Goal: Task Accomplishment & Management: Use online tool/utility

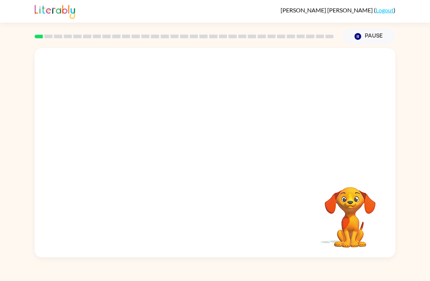
click at [220, 122] on div at bounding box center [215, 110] width 361 height 124
click at [228, 155] on button "button" at bounding box center [215, 156] width 47 height 27
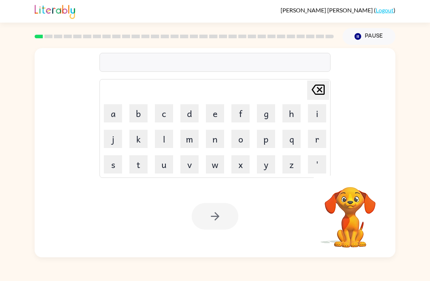
click at [137, 113] on button "b" at bounding box center [138, 113] width 18 height 18
click at [364, 177] on div at bounding box center [350, 177] width 73 height 19
click at [348, 180] on icon "button" at bounding box center [350, 177] width 11 height 11
click at [243, 143] on button "o" at bounding box center [241, 139] width 18 height 18
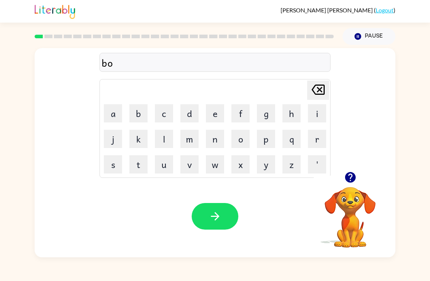
click at [316, 141] on button "r" at bounding box center [317, 139] width 18 height 18
click at [217, 112] on button "e" at bounding box center [215, 113] width 18 height 18
click at [355, 178] on icon "button" at bounding box center [350, 177] width 11 height 11
click at [317, 142] on button "r" at bounding box center [317, 139] width 18 height 18
click at [224, 222] on button "button" at bounding box center [215, 216] width 47 height 27
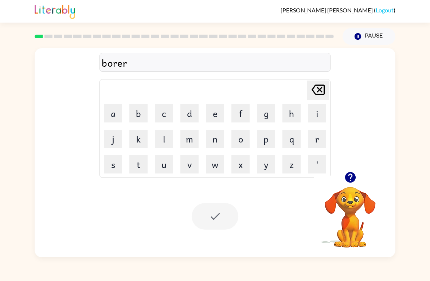
click at [235, 204] on div at bounding box center [215, 216] width 47 height 27
click at [223, 217] on div at bounding box center [215, 216] width 47 height 27
click at [216, 216] on div at bounding box center [215, 216] width 47 height 27
click at [349, 179] on icon "button" at bounding box center [350, 177] width 11 height 11
click at [322, 83] on icon "Delete Delete last character input" at bounding box center [319, 90] width 18 height 18
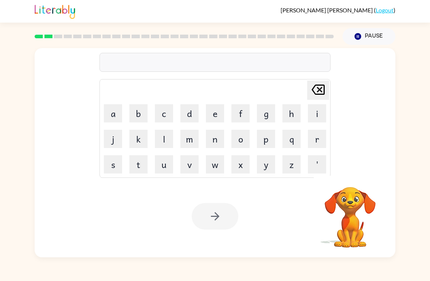
click at [322, 83] on icon "Delete Delete last character input" at bounding box center [319, 90] width 18 height 18
click at [310, 94] on icon "Delete Delete last character input" at bounding box center [319, 90] width 18 height 18
click at [350, 180] on icon "button" at bounding box center [350, 177] width 11 height 11
click at [164, 115] on button "c" at bounding box center [164, 113] width 18 height 18
click at [243, 139] on button "o" at bounding box center [241, 139] width 18 height 18
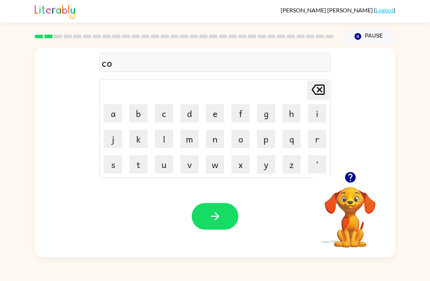
click at [166, 161] on button "u" at bounding box center [164, 164] width 18 height 18
click at [210, 143] on button "n" at bounding box center [215, 139] width 18 height 18
click at [144, 166] on button "t" at bounding box center [138, 164] width 18 height 18
click at [228, 221] on button "button" at bounding box center [215, 216] width 47 height 27
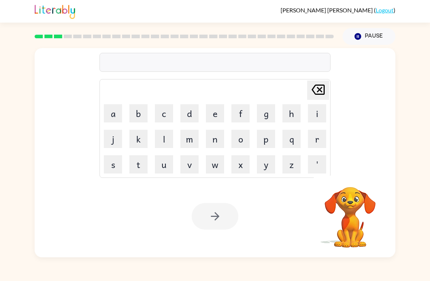
click at [159, 142] on button "l" at bounding box center [164, 139] width 18 height 18
click at [246, 141] on button "o" at bounding box center [241, 139] width 18 height 18
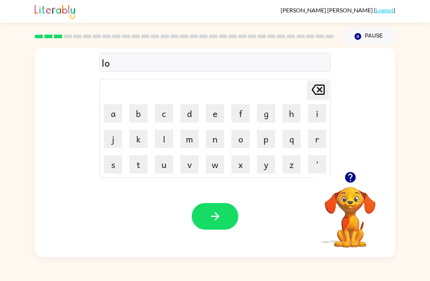
click at [166, 117] on button "c" at bounding box center [164, 113] width 18 height 18
click at [313, 115] on button "i" at bounding box center [317, 113] width 18 height 18
click at [320, 89] on icon at bounding box center [318, 90] width 13 height 10
click at [207, 118] on button "e" at bounding box center [215, 113] width 18 height 18
click at [317, 113] on button "i" at bounding box center [317, 113] width 18 height 18
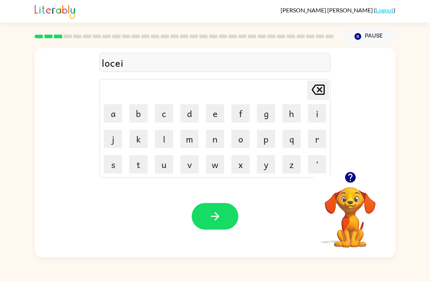
click at [142, 169] on button "t" at bounding box center [138, 164] width 18 height 18
click at [309, 119] on button "i" at bounding box center [317, 113] width 18 height 18
click at [236, 138] on button "o" at bounding box center [241, 139] width 18 height 18
click at [216, 142] on button "n" at bounding box center [215, 139] width 18 height 18
click at [318, 97] on icon "Delete Delete last character input" at bounding box center [319, 90] width 18 height 18
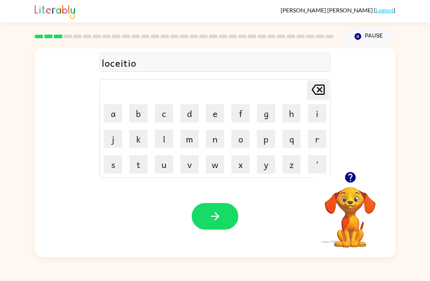
click at [318, 97] on icon "Delete Delete last character input" at bounding box center [319, 90] width 18 height 18
click at [318, 94] on icon "Delete Delete last character input" at bounding box center [319, 90] width 18 height 18
click at [320, 93] on icon "Delete Delete last character input" at bounding box center [319, 90] width 18 height 18
click at [319, 93] on icon "Delete Delete last character input" at bounding box center [319, 90] width 18 height 18
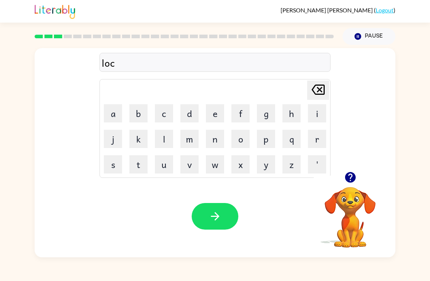
click at [321, 114] on button "i" at bounding box center [317, 113] width 18 height 18
click at [317, 94] on icon "Delete Delete last character input" at bounding box center [319, 90] width 18 height 18
click at [113, 113] on button "a" at bounding box center [113, 113] width 18 height 18
click at [141, 168] on button "t" at bounding box center [138, 164] width 18 height 18
click at [320, 113] on button "i" at bounding box center [317, 113] width 18 height 18
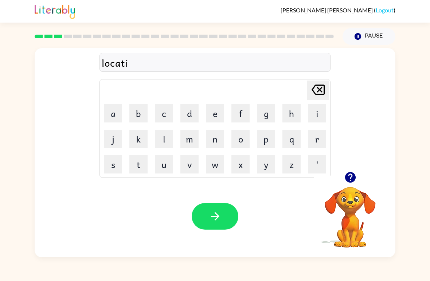
click at [245, 136] on button "o" at bounding box center [241, 139] width 18 height 18
click at [224, 155] on td "w" at bounding box center [215, 164] width 25 height 25
click at [214, 141] on button "n" at bounding box center [215, 139] width 18 height 18
click at [215, 211] on icon "button" at bounding box center [215, 216] width 13 height 13
click at [219, 221] on div at bounding box center [215, 216] width 47 height 27
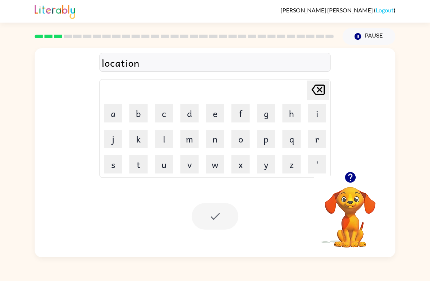
click at [220, 204] on div at bounding box center [215, 216] width 47 height 27
click at [217, 204] on div at bounding box center [215, 216] width 47 height 27
click at [359, 180] on button "button" at bounding box center [350, 177] width 19 height 19
click at [230, 211] on div at bounding box center [215, 216] width 47 height 27
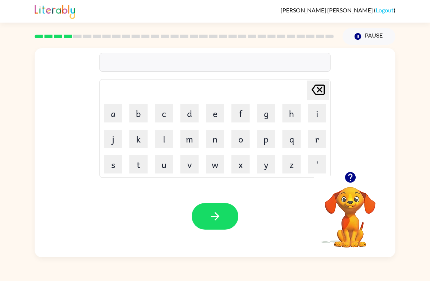
click at [145, 166] on button "t" at bounding box center [138, 164] width 18 height 18
click at [214, 167] on button "w" at bounding box center [215, 164] width 18 height 18
click at [313, 115] on button "i" at bounding box center [317, 113] width 18 height 18
click at [212, 146] on button "n" at bounding box center [215, 139] width 18 height 18
click at [223, 216] on button "button" at bounding box center [215, 216] width 47 height 27
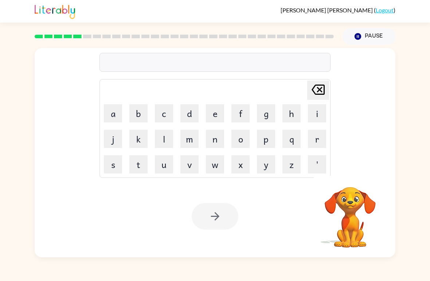
click at [209, 146] on button "n" at bounding box center [215, 139] width 18 height 18
click at [214, 115] on button "e" at bounding box center [215, 113] width 18 height 18
click at [111, 117] on button "a" at bounding box center [113, 113] width 18 height 18
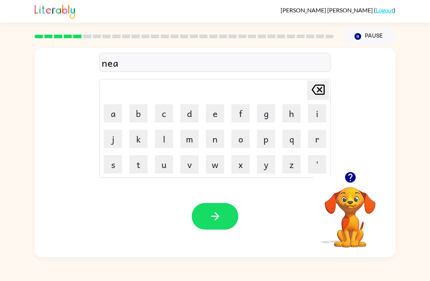
click at [320, 136] on button "r" at bounding box center [317, 139] width 18 height 18
click at [315, 116] on button "i" at bounding box center [317, 113] width 18 height 18
click at [164, 143] on button "l" at bounding box center [164, 139] width 18 height 18
click at [262, 167] on button "y" at bounding box center [266, 164] width 18 height 18
click at [211, 227] on button "button" at bounding box center [215, 216] width 47 height 27
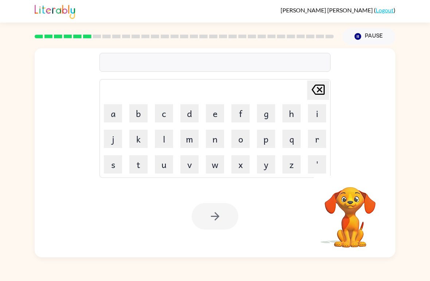
click at [187, 113] on button "d" at bounding box center [190, 113] width 18 height 18
click at [211, 112] on button "e" at bounding box center [215, 113] width 18 height 18
click at [315, 89] on icon "Delete Delete last character input" at bounding box center [319, 90] width 18 height 18
click at [314, 89] on icon "Delete Delete last character input" at bounding box center [319, 90] width 18 height 18
click at [143, 113] on button "b" at bounding box center [138, 113] width 18 height 18
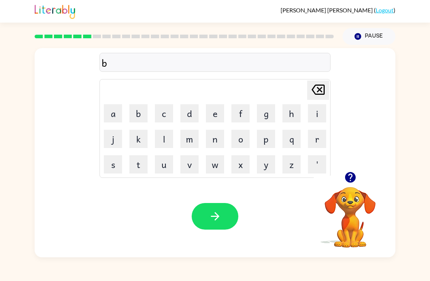
click at [211, 112] on button "e" at bounding box center [215, 113] width 18 height 18
click at [115, 141] on button "j" at bounding box center [113, 139] width 18 height 18
click at [110, 121] on button "a" at bounding box center [113, 113] width 18 height 18
click at [316, 112] on button "i" at bounding box center [317, 113] width 18 height 18
click at [219, 140] on button "n" at bounding box center [215, 139] width 18 height 18
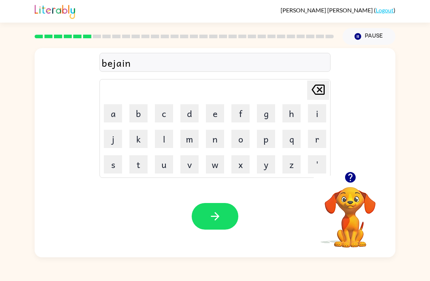
click at [195, 119] on button "d" at bounding box center [190, 113] width 18 height 18
click at [213, 219] on icon "button" at bounding box center [215, 216] width 13 height 13
click at [142, 169] on button "t" at bounding box center [138, 164] width 18 height 18
click at [314, 145] on button "r" at bounding box center [317, 139] width 18 height 18
click at [318, 113] on button "i" at bounding box center [317, 113] width 18 height 18
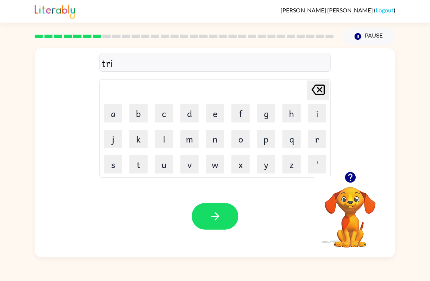
click at [166, 120] on button "c" at bounding box center [164, 113] width 18 height 18
click at [161, 163] on button "u" at bounding box center [164, 164] width 18 height 18
click at [169, 142] on button "l" at bounding box center [164, 139] width 18 height 18
click at [220, 216] on icon "button" at bounding box center [215, 216] width 13 height 13
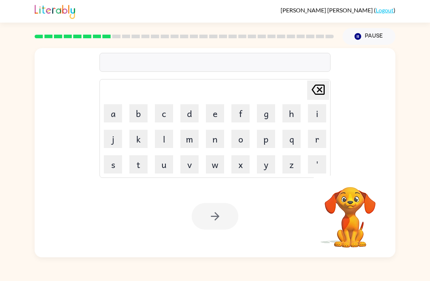
click at [184, 144] on button "m" at bounding box center [190, 139] width 18 height 18
click at [321, 109] on button "i" at bounding box center [317, 113] width 18 height 18
click at [317, 137] on button "r" at bounding box center [317, 139] width 18 height 18
click at [313, 115] on button "i" at bounding box center [317, 113] width 18 height 18
click at [165, 120] on button "c" at bounding box center [164, 113] width 18 height 18
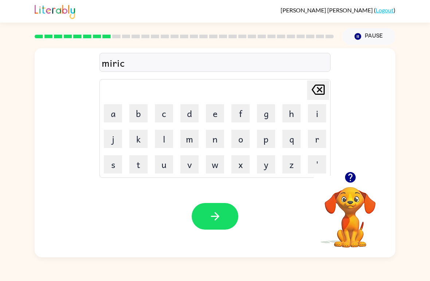
click at [162, 164] on button "u" at bounding box center [164, 164] width 18 height 18
click at [227, 220] on button "button" at bounding box center [215, 216] width 47 height 27
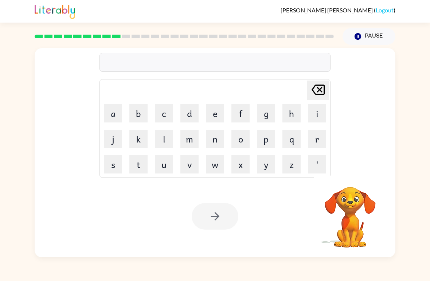
click at [223, 139] on button "n" at bounding box center [215, 139] width 18 height 18
click at [317, 114] on button "i" at bounding box center [317, 113] width 18 height 18
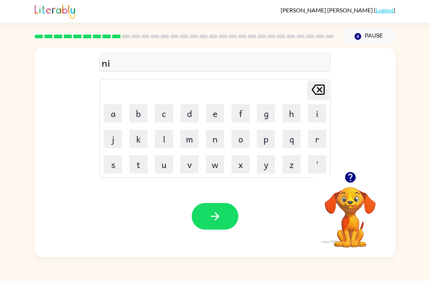
click at [194, 143] on button "m" at bounding box center [190, 139] width 18 height 18
click at [194, 114] on button "d" at bounding box center [190, 113] width 18 height 18
click at [317, 90] on icon "Delete Delete last character input" at bounding box center [319, 90] width 18 height 18
click at [143, 115] on button "b" at bounding box center [138, 113] width 18 height 18
click at [115, 113] on button "a" at bounding box center [113, 113] width 18 height 18
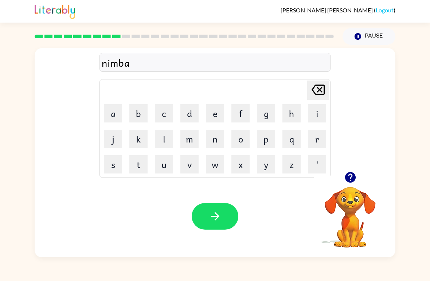
click at [172, 136] on button "l" at bounding box center [164, 139] width 18 height 18
click at [236, 223] on button "button" at bounding box center [215, 216] width 47 height 27
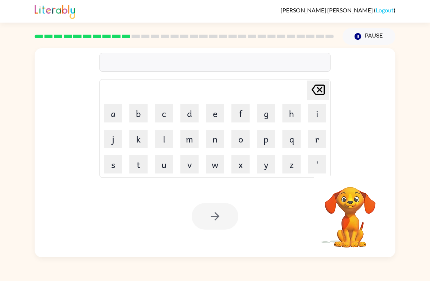
click at [165, 164] on button "u" at bounding box center [164, 164] width 18 height 18
click at [218, 143] on button "n" at bounding box center [215, 139] width 18 height 18
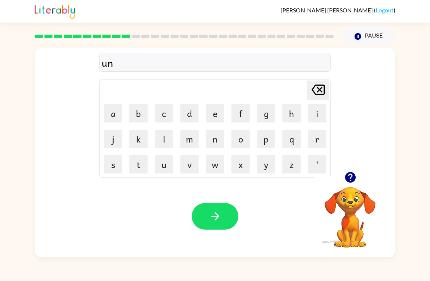
click at [240, 119] on button "f" at bounding box center [241, 113] width 18 height 18
click at [164, 164] on button "u" at bounding box center [164, 164] width 18 height 18
click at [163, 137] on button "l" at bounding box center [164, 139] width 18 height 18
click at [193, 118] on button "d" at bounding box center [190, 113] width 18 height 18
click at [216, 214] on icon "button" at bounding box center [215, 216] width 13 height 13
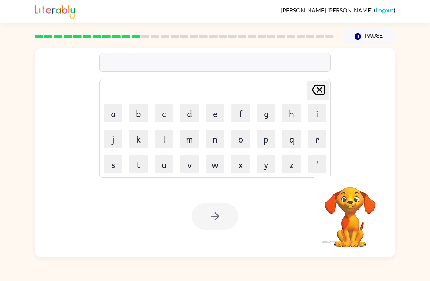
click at [190, 156] on button "v" at bounding box center [190, 164] width 18 height 18
click at [245, 139] on button "o" at bounding box center [241, 139] width 18 height 18
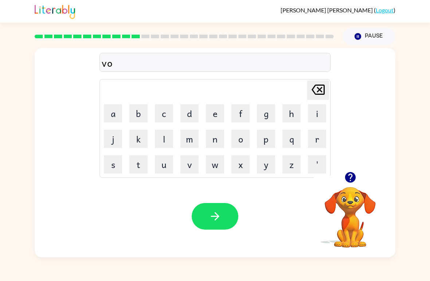
click at [140, 165] on button "t" at bounding box center [138, 164] width 18 height 18
click at [224, 112] on button "e" at bounding box center [215, 113] width 18 height 18
click at [214, 214] on icon "button" at bounding box center [215, 216] width 13 height 13
click at [135, 109] on button "b" at bounding box center [138, 113] width 18 height 18
click at [222, 114] on button "e" at bounding box center [215, 113] width 18 height 18
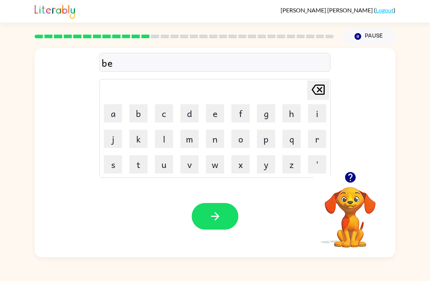
click at [190, 111] on button "d" at bounding box center [190, 113] width 18 height 18
click at [142, 165] on button "t" at bounding box center [138, 164] width 18 height 18
click at [319, 111] on button "i" at bounding box center [317, 113] width 18 height 18
click at [192, 142] on button "m" at bounding box center [190, 139] width 18 height 18
click at [214, 119] on button "e" at bounding box center [215, 113] width 18 height 18
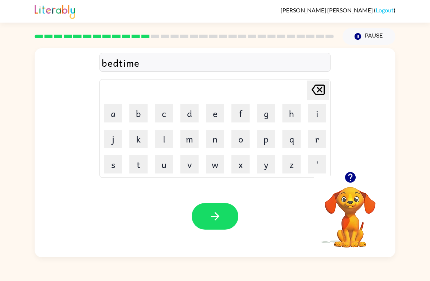
click at [213, 216] on icon "button" at bounding box center [215, 216] width 13 height 13
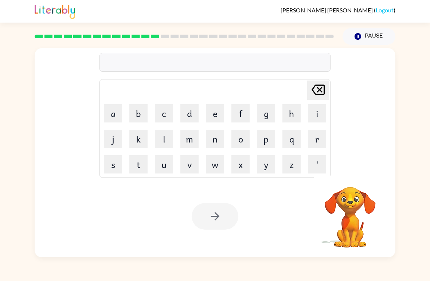
click at [246, 108] on button "f" at bounding box center [241, 113] width 18 height 18
click at [320, 109] on button "i" at bounding box center [317, 113] width 18 height 18
click at [144, 156] on button "t" at bounding box center [138, 164] width 18 height 18
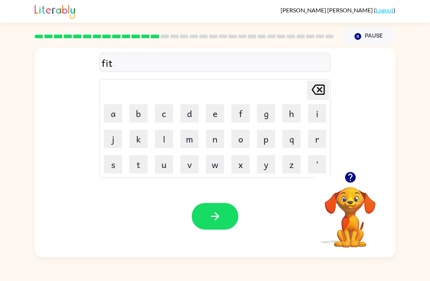
click at [215, 135] on button "n" at bounding box center [215, 139] width 18 height 18
click at [215, 109] on button "e" at bounding box center [215, 113] width 18 height 18
click at [122, 166] on button "s" at bounding box center [113, 164] width 18 height 18
click at [117, 161] on button "s" at bounding box center [113, 164] width 18 height 18
click at [220, 220] on icon "button" at bounding box center [215, 216] width 13 height 13
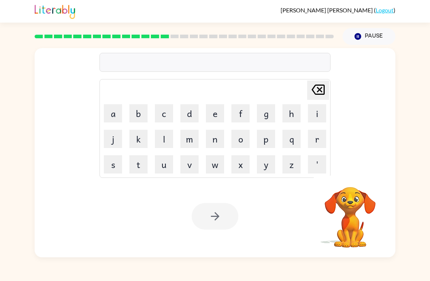
click at [192, 115] on button "d" at bounding box center [190, 113] width 18 height 18
click at [319, 112] on button "i" at bounding box center [317, 113] width 18 height 18
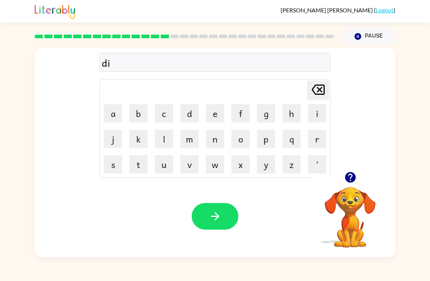
click at [165, 143] on button "l" at bounding box center [164, 139] width 18 height 18
click at [119, 109] on button "a" at bounding box center [113, 113] width 18 height 18
click at [143, 159] on button "t" at bounding box center [138, 164] width 18 height 18
click at [215, 114] on button "e" at bounding box center [215, 113] width 18 height 18
click at [228, 209] on button "button" at bounding box center [215, 216] width 47 height 27
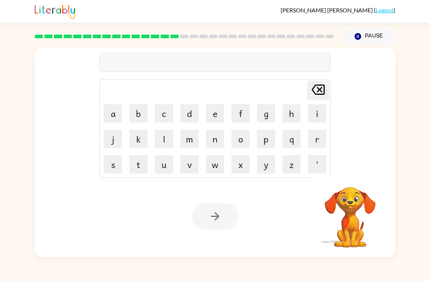
click at [196, 119] on button "d" at bounding box center [190, 113] width 18 height 18
click at [217, 120] on button "e" at bounding box center [215, 113] width 18 height 18
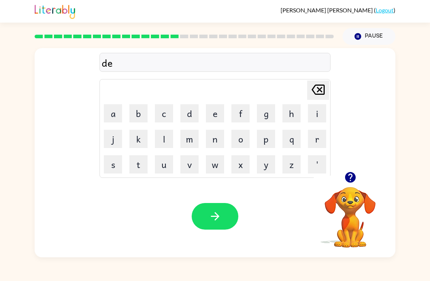
click at [317, 143] on button "r" at bounding box center [317, 139] width 18 height 18
click at [187, 143] on button "m" at bounding box center [190, 139] width 18 height 18
click at [205, 219] on button "button" at bounding box center [215, 216] width 47 height 27
click at [121, 161] on button "s" at bounding box center [113, 164] width 18 height 18
click at [219, 107] on button "e" at bounding box center [215, 113] width 18 height 18
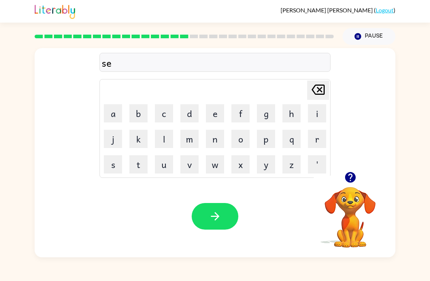
click at [140, 172] on button "t" at bounding box center [138, 164] width 18 height 18
click at [200, 207] on button "button" at bounding box center [215, 216] width 47 height 27
click at [358, 179] on button "button" at bounding box center [350, 177] width 19 height 19
click at [145, 115] on button "b" at bounding box center [138, 113] width 18 height 18
click at [313, 140] on button "r" at bounding box center [317, 139] width 18 height 18
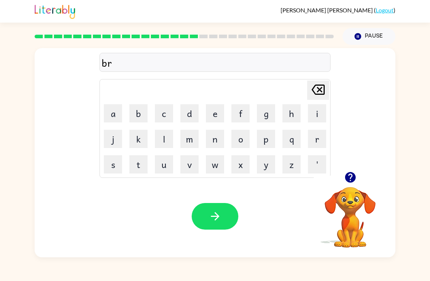
click at [318, 107] on button "i" at bounding box center [317, 113] width 18 height 18
click at [192, 142] on button "m" at bounding box center [190, 139] width 18 height 18
click at [309, 115] on button "i" at bounding box center [317, 113] width 18 height 18
click at [220, 139] on button "n" at bounding box center [215, 139] width 18 height 18
click at [260, 117] on button "g" at bounding box center [266, 113] width 18 height 18
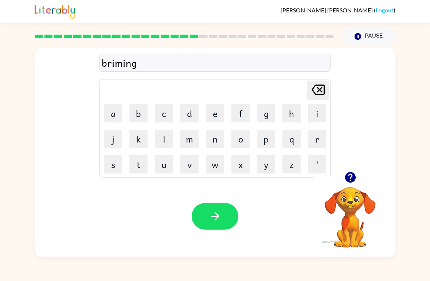
click at [213, 220] on icon "button" at bounding box center [215, 216] width 13 height 13
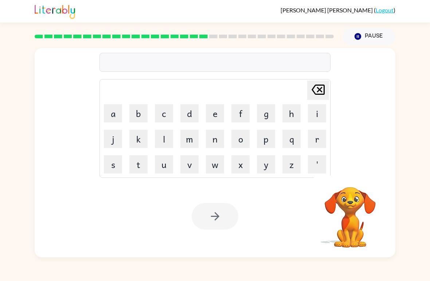
click at [261, 144] on button "p" at bounding box center [266, 139] width 18 height 18
click at [167, 141] on button "l" at bounding box center [164, 139] width 18 height 18
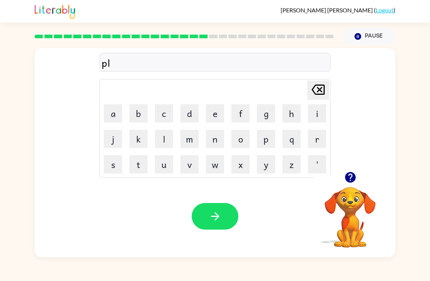
click at [120, 113] on button "a" at bounding box center [113, 113] width 18 height 18
click at [119, 165] on button "s" at bounding box center [113, 164] width 18 height 18
click at [144, 166] on button "t" at bounding box center [138, 164] width 18 height 18
click at [315, 115] on button "i" at bounding box center [317, 113] width 18 height 18
click at [161, 117] on button "c" at bounding box center [164, 113] width 18 height 18
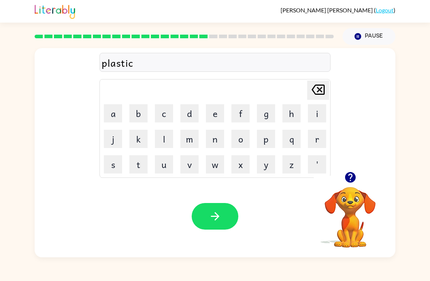
click at [218, 219] on icon "button" at bounding box center [215, 216] width 13 height 13
click at [109, 278] on div "Paola Ponce-Solis ( Logout ) Pause Pause Delete Delete last character input a b…" at bounding box center [215, 140] width 430 height 281
click at [352, 180] on icon "button" at bounding box center [350, 177] width 11 height 11
click at [198, 110] on button "d" at bounding box center [190, 113] width 18 height 18
click at [312, 113] on button "i" at bounding box center [317, 113] width 18 height 18
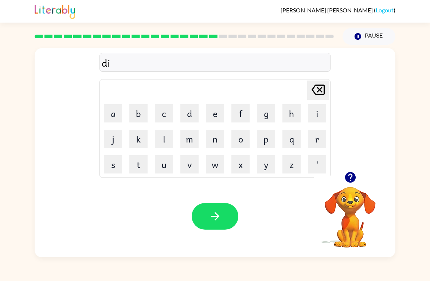
click at [119, 166] on button "s" at bounding box center [113, 164] width 18 height 18
click at [293, 143] on button "q" at bounding box center [292, 139] width 18 height 18
click at [318, 87] on icon "Delete Delete last character input" at bounding box center [319, 90] width 18 height 18
click at [271, 141] on button "p" at bounding box center [266, 139] width 18 height 18
click at [165, 143] on button "l" at bounding box center [164, 139] width 18 height 18
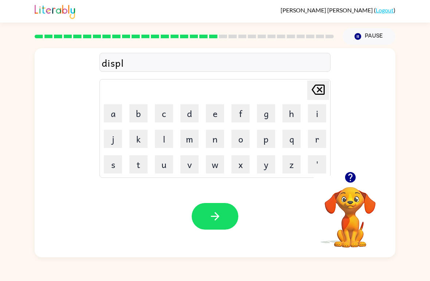
click at [257, 165] on button "y" at bounding box center [266, 164] width 18 height 18
click at [217, 217] on icon "button" at bounding box center [215, 216] width 8 height 8
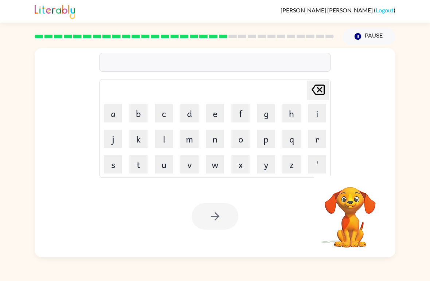
click at [169, 166] on button "u" at bounding box center [164, 164] width 18 height 18
click at [120, 161] on button "s" at bounding box center [113, 164] width 18 height 18
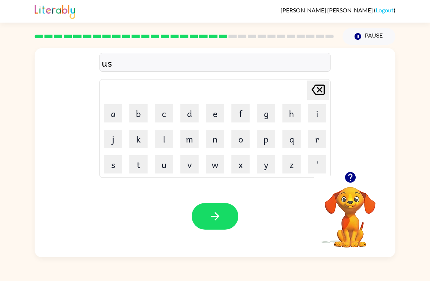
click at [139, 166] on button "t" at bounding box center [138, 164] width 18 height 18
click at [218, 113] on button "e" at bounding box center [215, 113] width 18 height 18
click at [190, 114] on button "d" at bounding box center [190, 113] width 18 height 18
click at [214, 225] on button "button" at bounding box center [215, 216] width 47 height 27
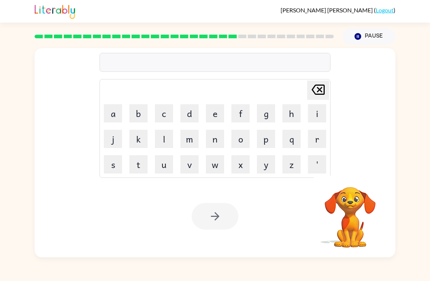
click at [113, 166] on button "s" at bounding box center [113, 164] width 18 height 18
click at [314, 115] on button "i" at bounding box center [317, 113] width 18 height 18
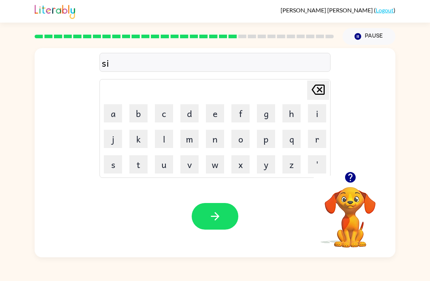
click at [212, 108] on button "e" at bounding box center [215, 113] width 18 height 18
click at [354, 182] on icon "button" at bounding box center [350, 177] width 13 height 13
click at [162, 167] on button "u" at bounding box center [164, 164] width 18 height 18
click at [312, 90] on icon at bounding box center [318, 90] width 13 height 10
click at [210, 138] on button "n" at bounding box center [215, 139] width 18 height 18
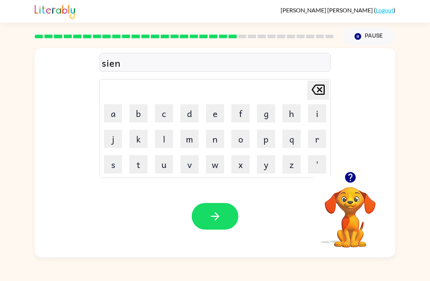
click at [143, 165] on button "t" at bounding box center [138, 164] width 18 height 18
click at [311, 111] on button "i" at bounding box center [317, 113] width 18 height 18
click at [287, 138] on button "q" at bounding box center [292, 139] width 18 height 18
click at [320, 91] on icon at bounding box center [318, 90] width 13 height 10
click at [268, 138] on button "p" at bounding box center [266, 139] width 18 height 18
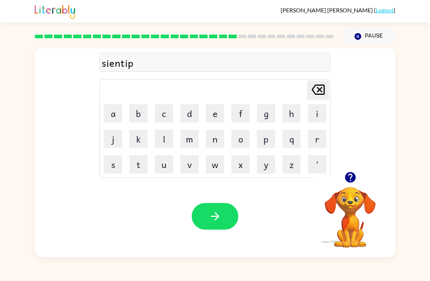
click at [261, 165] on button "y" at bounding box center [266, 164] width 18 height 18
click at [217, 214] on icon "button" at bounding box center [215, 216] width 13 height 13
click at [359, 197] on video "Your browser must support playing .mp4 files to use Literably. Please try using…" at bounding box center [350, 212] width 73 height 73
click at [348, 192] on video "Your browser must support playing .mp4 files to use Literably. Please try using…" at bounding box center [350, 212] width 73 height 73
click at [350, 187] on button "button" at bounding box center [350, 177] width 19 height 19
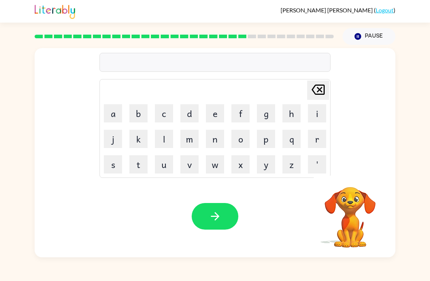
click at [326, 140] on button "r" at bounding box center [317, 139] width 18 height 18
click at [122, 110] on button "a" at bounding box center [113, 113] width 18 height 18
click at [214, 145] on button "n" at bounding box center [215, 139] width 18 height 18
click at [167, 116] on button "c" at bounding box center [164, 113] width 18 height 18
click at [249, 139] on button "o" at bounding box center [241, 139] width 18 height 18
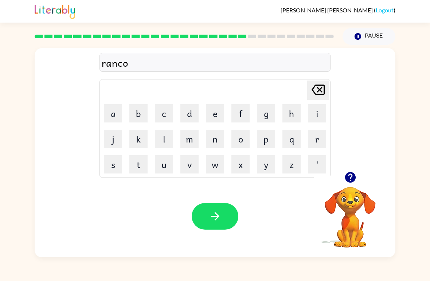
click at [119, 120] on button "a" at bounding box center [113, 113] width 18 height 18
click at [146, 162] on button "t" at bounding box center [138, 164] width 18 height 18
click at [223, 208] on button "button" at bounding box center [215, 216] width 47 height 27
click at [360, 193] on video "Your browser must support playing .mp4 files to use Literably. Please try using…" at bounding box center [350, 212] width 73 height 73
click at [356, 176] on icon "button" at bounding box center [350, 177] width 13 height 13
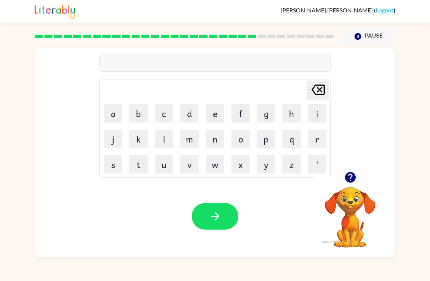
click at [191, 134] on button "m" at bounding box center [190, 139] width 18 height 18
click at [114, 117] on button "a" at bounding box center [113, 113] width 18 height 18
click at [316, 148] on button "r" at bounding box center [317, 139] width 18 height 18
click at [164, 113] on button "c" at bounding box center [164, 113] width 18 height 18
click at [215, 113] on button "e" at bounding box center [215, 113] width 18 height 18
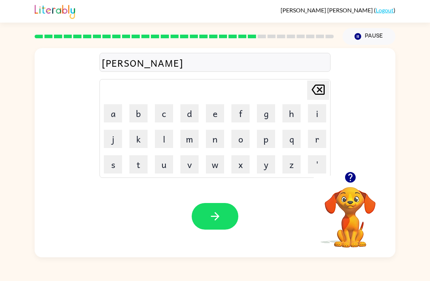
click at [320, 92] on icon "Delete Delete last character input" at bounding box center [319, 90] width 18 height 18
click at [138, 142] on button "k" at bounding box center [138, 139] width 18 height 18
click at [320, 93] on icon "Delete Delete last character input" at bounding box center [319, 90] width 18 height 18
click at [141, 139] on button "k" at bounding box center [138, 139] width 18 height 18
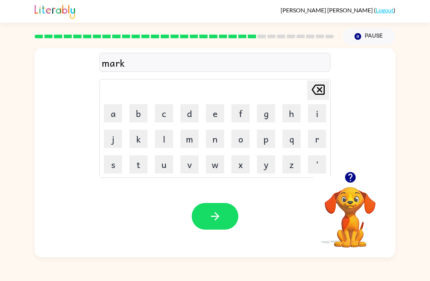
click at [216, 111] on button "e" at bounding box center [215, 113] width 18 height 18
click at [324, 134] on button "r" at bounding box center [317, 139] width 18 height 18
click at [217, 214] on icon "button" at bounding box center [215, 216] width 13 height 13
click at [119, 117] on button "a" at bounding box center [113, 113] width 18 height 18
click at [188, 120] on button "d" at bounding box center [190, 113] width 18 height 18
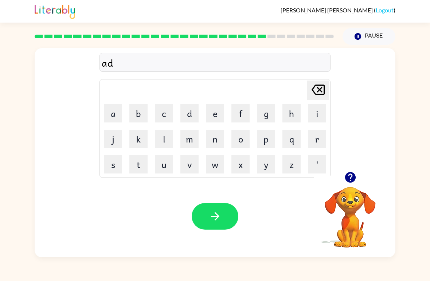
click at [194, 165] on button "v" at bounding box center [190, 164] width 18 height 18
click at [114, 116] on button "a" at bounding box center [113, 113] width 18 height 18
click at [211, 137] on button "n" at bounding box center [215, 139] width 18 height 18
click at [111, 167] on button "s" at bounding box center [113, 164] width 18 height 18
click at [312, 112] on button "i" at bounding box center [317, 113] width 18 height 18
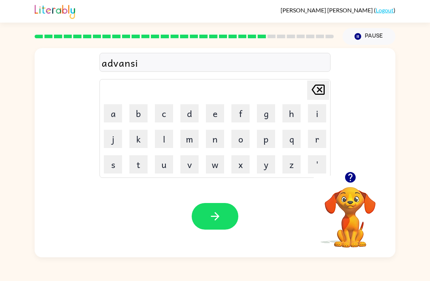
click at [212, 147] on button "n" at bounding box center [215, 139] width 18 height 18
click at [266, 112] on button "g" at bounding box center [266, 113] width 18 height 18
click at [222, 217] on button "button" at bounding box center [215, 216] width 47 height 27
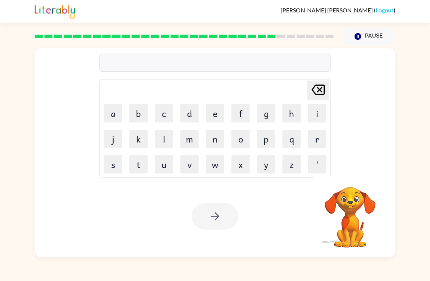
click at [264, 117] on button "g" at bounding box center [266, 113] width 18 height 18
click at [243, 143] on button "o" at bounding box center [241, 139] width 18 height 18
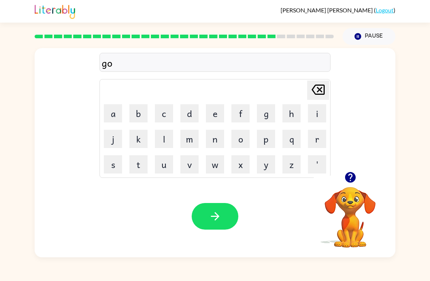
click at [194, 167] on button "v" at bounding box center [190, 164] width 18 height 18
click at [163, 138] on button "l" at bounding box center [164, 139] width 18 height 18
click at [315, 109] on button "i" at bounding box center [317, 113] width 18 height 18
click at [217, 132] on button "n" at bounding box center [215, 139] width 18 height 18
click at [261, 113] on button "g" at bounding box center [266, 113] width 18 height 18
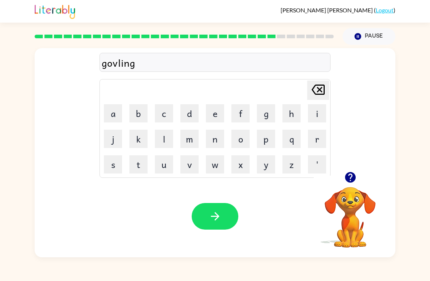
click at [222, 220] on button "button" at bounding box center [215, 216] width 47 height 27
click at [269, 112] on button "g" at bounding box center [266, 113] width 18 height 18
click at [235, 139] on button "o" at bounding box center [241, 139] width 18 height 18
click at [198, 156] on button "v" at bounding box center [190, 164] width 18 height 18
click at [263, 114] on button "g" at bounding box center [266, 113] width 18 height 18
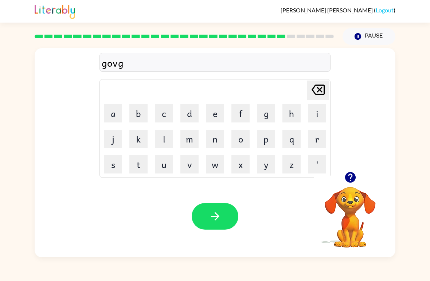
click at [319, 89] on icon at bounding box center [318, 90] width 13 height 10
click at [244, 140] on button "o" at bounding box center [241, 139] width 18 height 18
click at [314, 138] on button "r" at bounding box center [317, 139] width 18 height 18
click at [192, 142] on button "m" at bounding box center [190, 139] width 18 height 18
click at [209, 111] on button "e" at bounding box center [215, 113] width 18 height 18
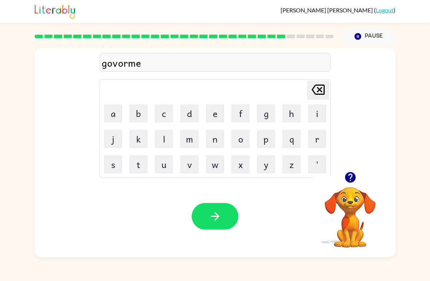
click at [218, 139] on button "n" at bounding box center [215, 139] width 18 height 18
click at [144, 165] on button "t" at bounding box center [138, 164] width 18 height 18
click at [226, 224] on button "button" at bounding box center [215, 216] width 47 height 27
click at [102, 167] on td "s" at bounding box center [113, 164] width 25 height 25
click at [113, 166] on button "s" at bounding box center [113, 164] width 18 height 18
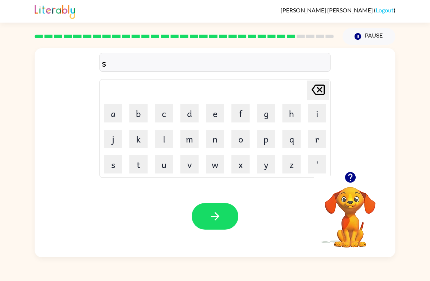
click at [322, 136] on button "r" at bounding box center [317, 139] width 18 height 18
click at [120, 113] on button "a" at bounding box center [113, 113] width 18 height 18
click at [323, 94] on icon at bounding box center [318, 90] width 13 height 10
click at [216, 120] on button "e" at bounding box center [215, 113] width 18 height 18
click at [115, 112] on button "a" at bounding box center [113, 113] width 18 height 18
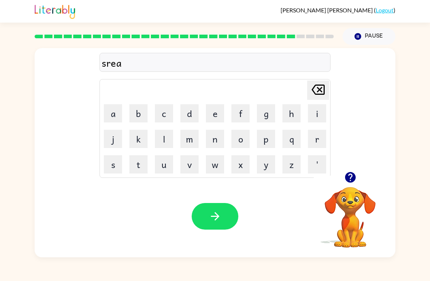
click at [224, 133] on button "n" at bounding box center [215, 139] width 18 height 18
click at [211, 213] on icon "button" at bounding box center [215, 216] width 13 height 13
click at [112, 167] on button "s" at bounding box center [113, 164] width 18 height 18
click at [294, 113] on button "h" at bounding box center [292, 113] width 18 height 18
click at [117, 99] on td "Delete Delete last character input" at bounding box center [215, 90] width 229 height 20
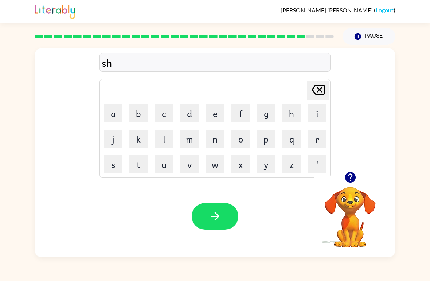
click at [310, 117] on button "i" at bounding box center [317, 113] width 18 height 18
click at [315, 91] on icon "Delete Delete last character input" at bounding box center [319, 90] width 18 height 18
click at [113, 112] on button "a" at bounding box center [113, 113] width 18 height 18
click at [312, 110] on button "i" at bounding box center [317, 113] width 18 height 18
click at [272, 141] on button "p" at bounding box center [266, 139] width 18 height 18
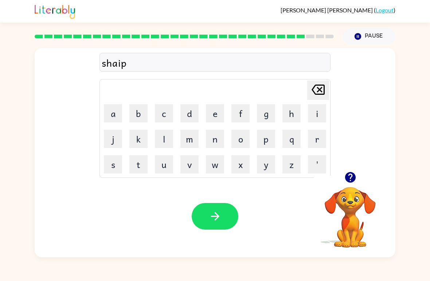
click at [232, 217] on button "button" at bounding box center [215, 216] width 47 height 27
click at [219, 110] on button "e" at bounding box center [215, 113] width 18 height 18
click at [245, 164] on button "x" at bounding box center [241, 164] width 18 height 18
click at [219, 117] on button "e" at bounding box center [215, 113] width 18 height 18
click at [168, 144] on button "l" at bounding box center [164, 139] width 18 height 18
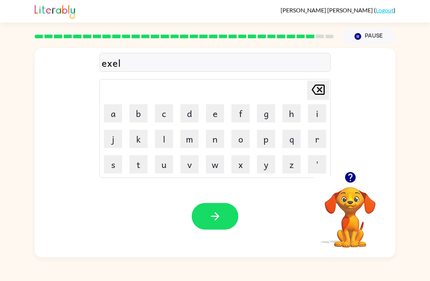
click at [217, 115] on button "e" at bounding box center [215, 113] width 18 height 18
click at [219, 142] on button "n" at bounding box center [215, 139] width 18 height 18
click at [147, 165] on button "t" at bounding box center [138, 164] width 18 height 18
click at [238, 210] on div at bounding box center [215, 216] width 47 height 27
click at [226, 226] on button "button" at bounding box center [215, 216] width 47 height 27
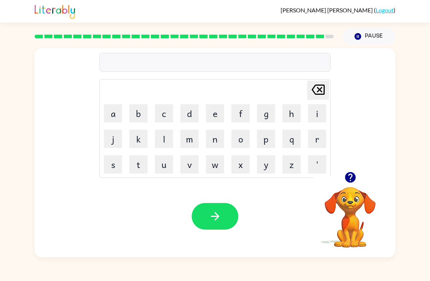
click at [262, 116] on button "g" at bounding box center [266, 113] width 18 height 18
click at [120, 113] on button "a" at bounding box center [113, 113] width 18 height 18
click at [220, 161] on button "w" at bounding box center [215, 164] width 18 height 18
click at [146, 113] on button "b" at bounding box center [138, 113] width 18 height 18
click at [317, 139] on button "r" at bounding box center [317, 139] width 18 height 18
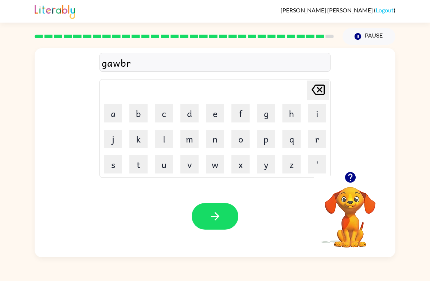
click at [121, 108] on button "a" at bounding box center [113, 113] width 18 height 18
click at [316, 93] on icon "Delete Delete last character input" at bounding box center [319, 90] width 18 height 18
click at [113, 117] on button "a" at bounding box center [113, 113] width 18 height 18
click at [142, 144] on button "k" at bounding box center [138, 139] width 18 height 18
click at [212, 117] on button "e" at bounding box center [215, 113] width 18 height 18
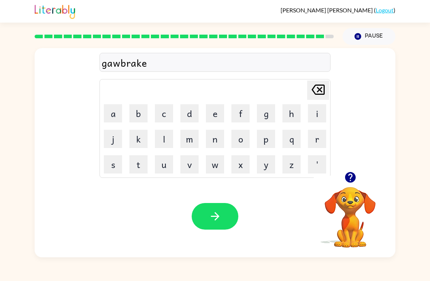
click at [316, 138] on button "r" at bounding box center [317, 139] width 18 height 18
click at [210, 228] on button "button" at bounding box center [215, 216] width 47 height 27
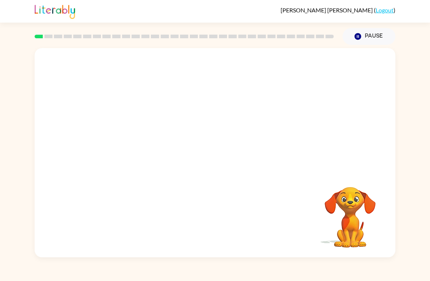
click at [148, 139] on video "Your browser must support playing .mp4 files to use Literably. Please try using…" at bounding box center [215, 110] width 361 height 124
click at [132, 140] on video "Your browser must support playing .mp4 files to use Literably. Please try using…" at bounding box center [215, 110] width 361 height 124
click at [311, 69] on video "Your browser must support playing .mp4 files to use Literably. Please try using…" at bounding box center [215, 110] width 361 height 124
click at [312, 67] on video "Your browser must support playing .mp4 files to use Literably. Please try using…" at bounding box center [215, 110] width 361 height 124
click at [136, 131] on video "Your browser must support playing .mp4 files to use Literably. Please try using…" at bounding box center [215, 110] width 361 height 124
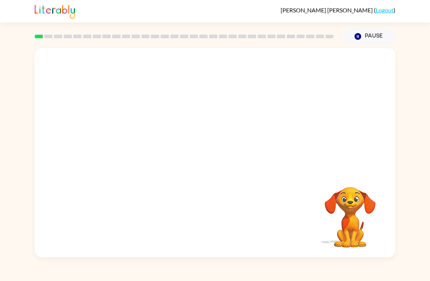
click at [126, 146] on video "Your browser must support playing .mp4 files to use Literably. Please try using…" at bounding box center [215, 110] width 361 height 124
click at [134, 144] on video "Your browser must support playing .mp4 files to use Literably. Please try using…" at bounding box center [215, 110] width 361 height 124
click at [210, 154] on icon "button" at bounding box center [215, 156] width 13 height 13
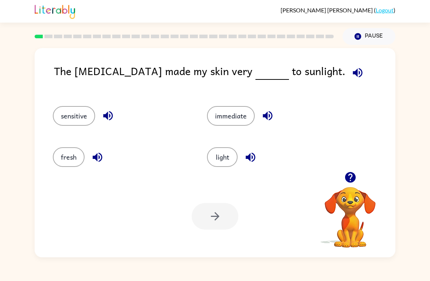
click at [111, 121] on icon "button" at bounding box center [108, 115] width 13 height 13
click at [352, 69] on icon "button" at bounding box center [358, 72] width 13 height 13
click at [111, 118] on icon "button" at bounding box center [108, 115] width 13 height 13
click at [109, 120] on icon "button" at bounding box center [108, 115] width 13 height 13
click at [63, 113] on button "sensitive" at bounding box center [74, 116] width 42 height 20
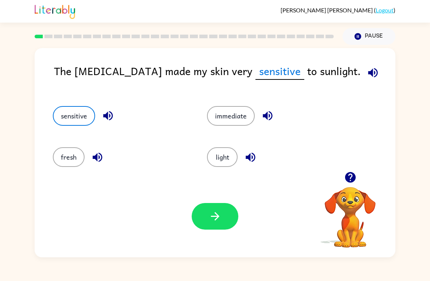
click at [229, 221] on button "button" at bounding box center [215, 216] width 47 height 27
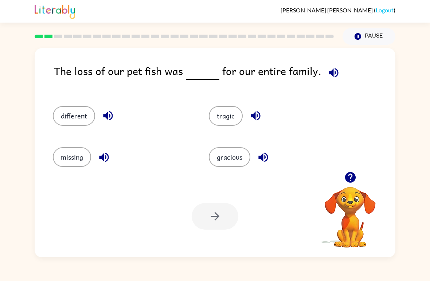
click at [330, 74] on icon "button" at bounding box center [334, 72] width 13 height 13
click at [232, 119] on button "tragic" at bounding box center [226, 116] width 34 height 20
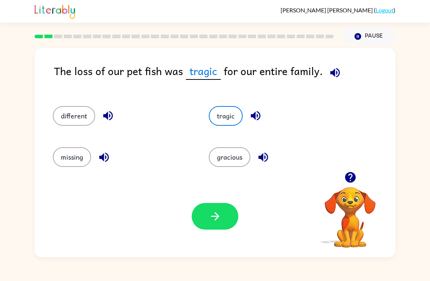
click at [228, 209] on button "button" at bounding box center [215, 216] width 47 height 27
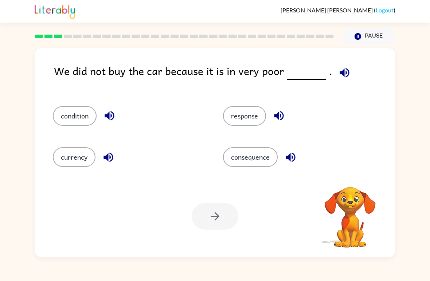
click at [339, 73] on icon "button" at bounding box center [345, 72] width 13 height 13
click at [347, 78] on button "button" at bounding box center [345, 72] width 19 height 19
click at [223, 217] on div at bounding box center [215, 216] width 47 height 27
click at [88, 121] on button "condition" at bounding box center [75, 116] width 44 height 20
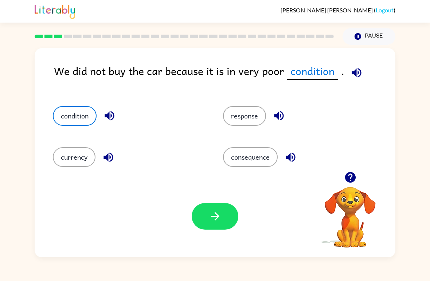
click at [233, 216] on button "button" at bounding box center [215, 216] width 47 height 27
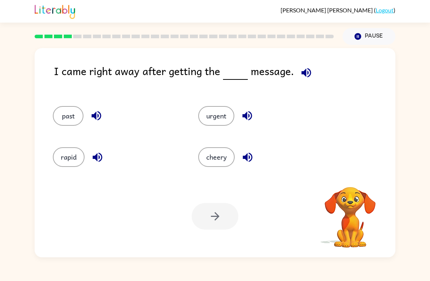
click at [301, 70] on icon "button" at bounding box center [306, 72] width 13 height 13
click at [224, 117] on button "urgent" at bounding box center [216, 116] width 36 height 20
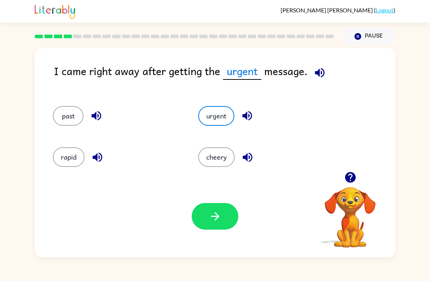
click at [243, 215] on div "Your browser must support playing .mp4 files to use Literably. Please try using…" at bounding box center [215, 216] width 361 height 82
click at [228, 227] on button "button" at bounding box center [215, 216] width 47 height 27
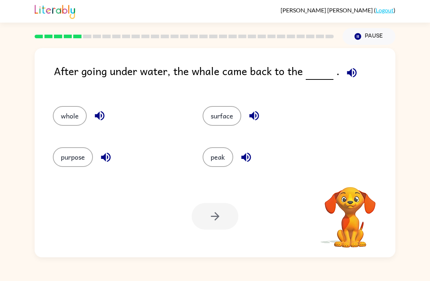
click at [213, 214] on div at bounding box center [215, 216] width 47 height 27
click at [86, 116] on button "whole" at bounding box center [70, 116] width 34 height 20
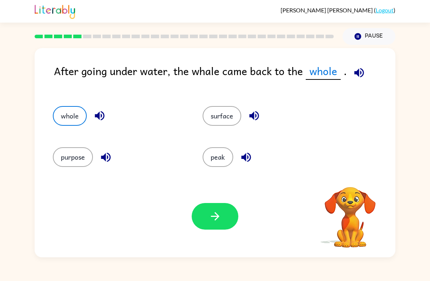
click at [350, 74] on button "button" at bounding box center [359, 72] width 19 height 19
click at [234, 122] on button "surface" at bounding box center [222, 116] width 39 height 20
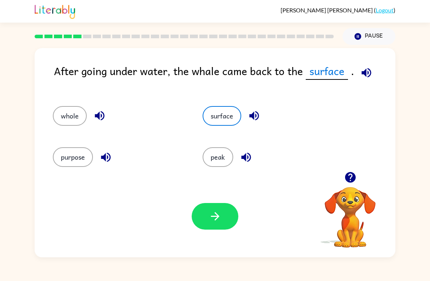
click at [222, 219] on button "button" at bounding box center [215, 216] width 47 height 27
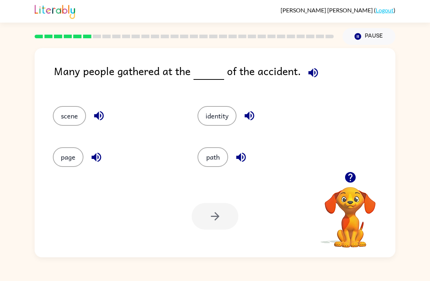
click at [308, 75] on icon "button" at bounding box center [313, 72] width 13 height 13
click at [392, 7] on link "Logout" at bounding box center [385, 10] width 18 height 7
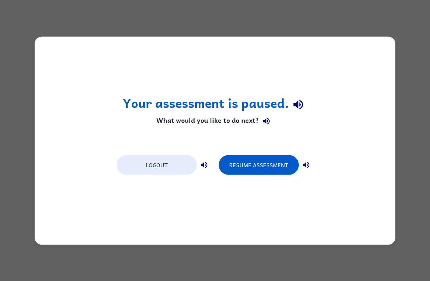
click at [262, 164] on button "Resume Assessment" at bounding box center [259, 165] width 80 height 20
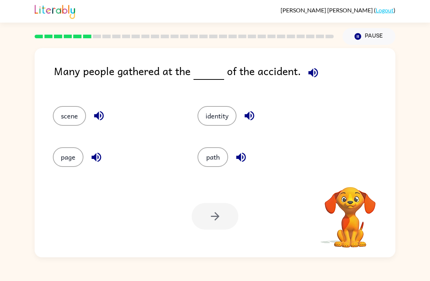
click at [385, 7] on link "Logout" at bounding box center [385, 10] width 18 height 7
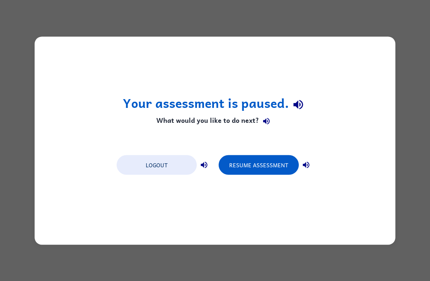
click at [174, 164] on button "Logout" at bounding box center [157, 165] width 80 height 20
